Goal: Ask a question

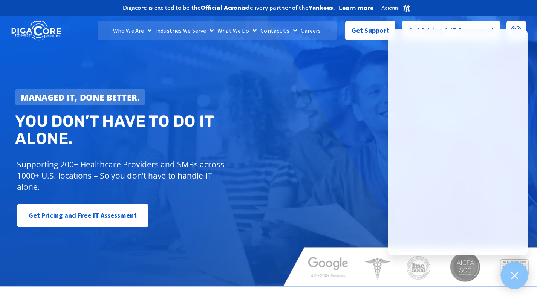
click at [513, 275] on icon at bounding box center [515, 276] width 10 height 10
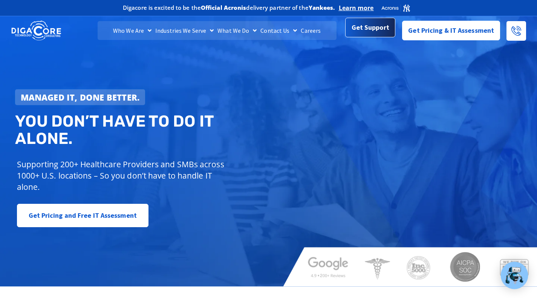
click at [381, 28] on span "Get Support" at bounding box center [371, 27] width 38 height 15
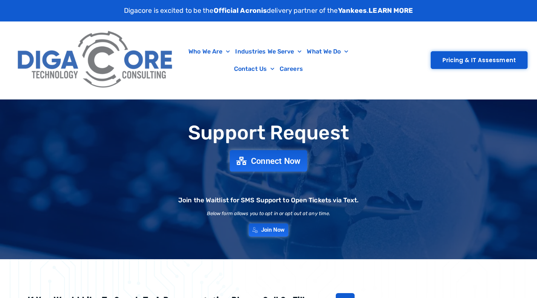
click at [289, 155] on link "Connect Now" at bounding box center [269, 160] width 78 height 21
